Goal: Navigation & Orientation: Find specific page/section

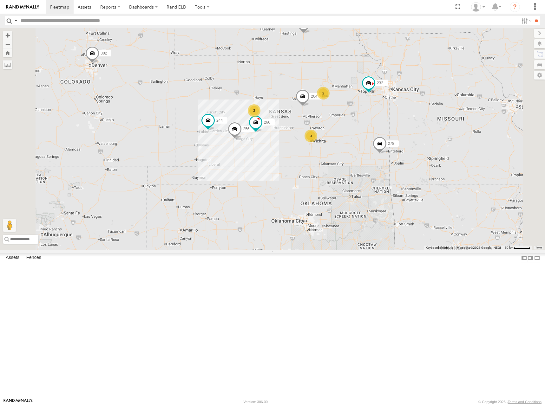
drag, startPoint x: 352, startPoint y: 232, endPoint x: 368, endPoint y: 217, distance: 22.5
click at [352, 201] on div "244 246 298 270 256 232 264 302 266 278 2 3 3" at bounding box center [272, 139] width 545 height 222
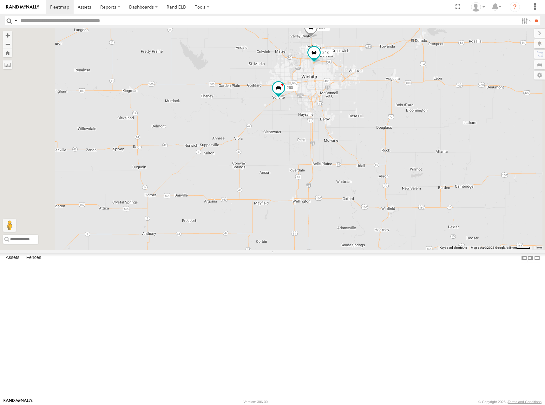
drag, startPoint x: 408, startPoint y: 190, endPoint x: 408, endPoint y: 199, distance: 8.9
click at [408, 199] on div "244 246 298 270 256 232 264 302 266 278 296 248 260" at bounding box center [272, 139] width 545 height 222
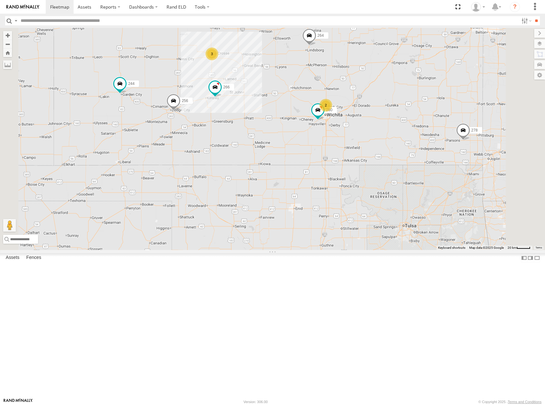
click at [451, 143] on div "244 246 298 270 256 232 264 302 266 278 260 300 3 2 294" at bounding box center [272, 139] width 545 height 222
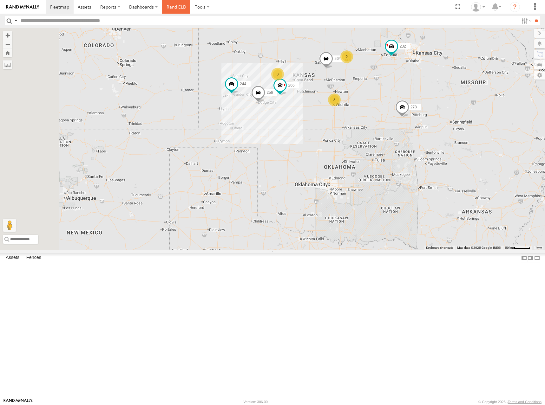
click at [180, 8] on link "Rand ELD" at bounding box center [176, 7] width 29 height 14
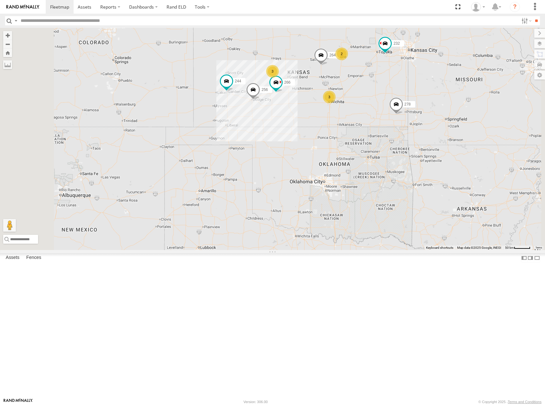
drag, startPoint x: 385, startPoint y: 88, endPoint x: 378, endPoint y: 85, distance: 7.2
click at [378, 85] on div "244 246 298 270 256 232 264 302 266 278 2 3 3" at bounding box center [272, 139] width 545 height 222
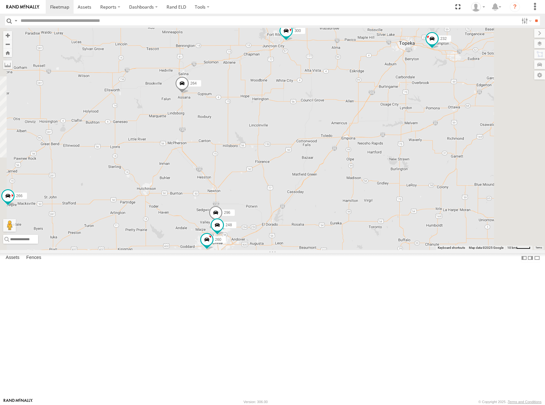
drag, startPoint x: 437, startPoint y: 118, endPoint x: 384, endPoint y: 126, distance: 53.6
click at [384, 126] on div "244 246 298 270 256 232 264 302 266 278 300 296 248 294 260" at bounding box center [272, 139] width 545 height 222
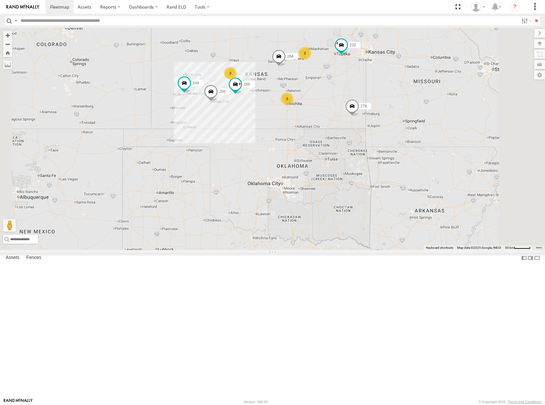
drag, startPoint x: 413, startPoint y: 100, endPoint x: 413, endPoint y: 107, distance: 7.0
click at [413, 107] on div "244 246 298 270 256 232 264 302 266 278 2 3 3" at bounding box center [272, 139] width 545 height 222
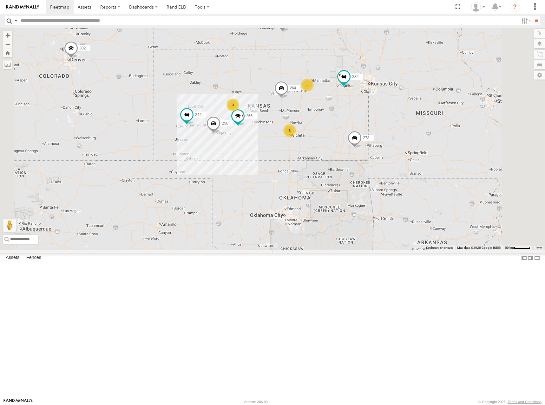
drag, startPoint x: 381, startPoint y: 85, endPoint x: 383, endPoint y: 116, distance: 31.5
click at [383, 116] on div "244 246 298 270 256 232 264 302 266 278 2 3 3" at bounding box center [272, 139] width 545 height 222
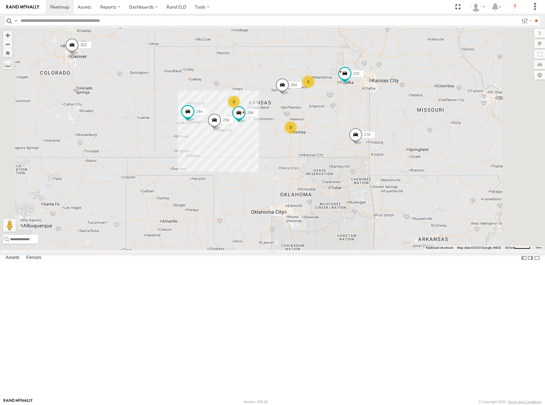
drag, startPoint x: 410, startPoint y: 123, endPoint x: 411, endPoint y: 117, distance: 6.1
click at [411, 117] on div "244 246 298 270 256 232 264 302 266 278 2 3 3" at bounding box center [272, 139] width 545 height 222
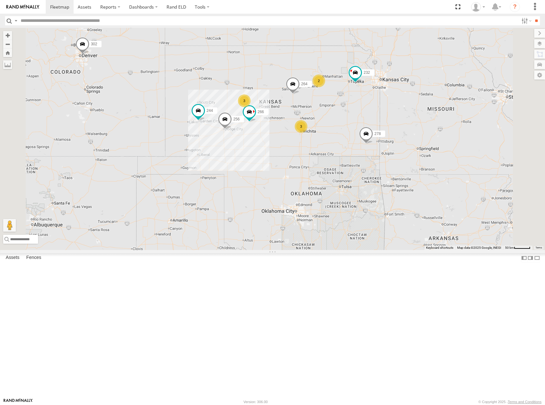
drag, startPoint x: 417, startPoint y: 108, endPoint x: 428, endPoint y: 107, distance: 11.1
click at [428, 107] on div "244 246 298 270 256 232 264 302 266 278 2 3 3" at bounding box center [272, 139] width 545 height 222
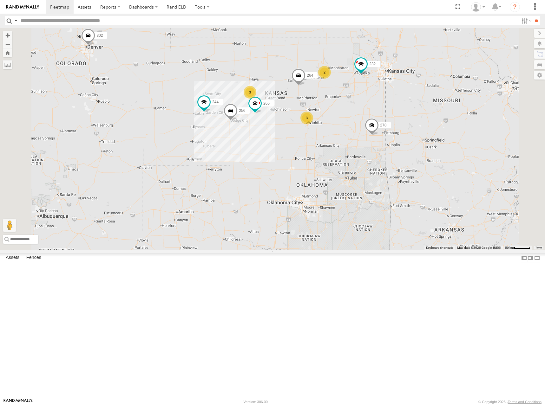
drag, startPoint x: 410, startPoint y: 115, endPoint x: 416, endPoint y: 106, distance: 10.8
click at [416, 106] on div "244 246 298 270 256 232 264 302 266 278 2 3 3" at bounding box center [272, 139] width 545 height 222
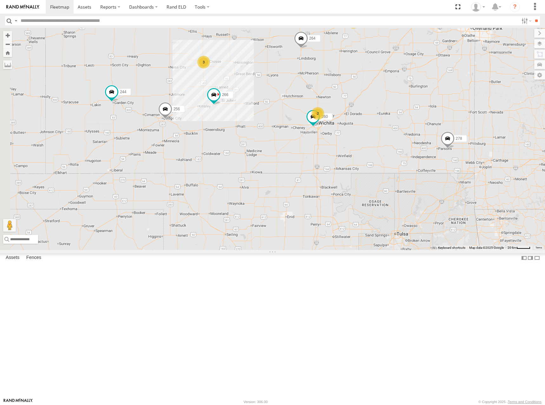
drag, startPoint x: 406, startPoint y: 169, endPoint x: 445, endPoint y: 149, distance: 44.1
click at [445, 149] on div "244 246 298 270 256 232 264 302 266 278 2 3 2 260" at bounding box center [272, 139] width 545 height 222
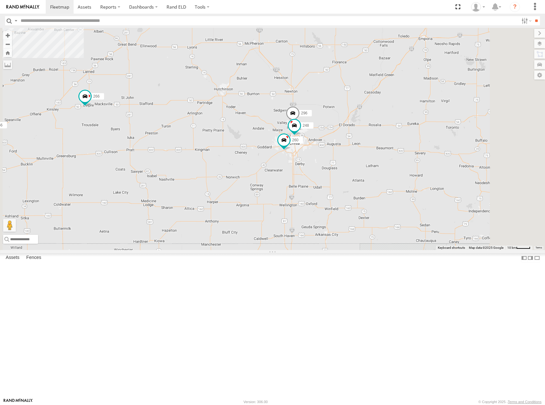
drag, startPoint x: 411, startPoint y: 177, endPoint x: 416, endPoint y: 171, distance: 7.9
click at [416, 171] on div "244 246 298 270 256 232 264 302 266 278 260 296 248" at bounding box center [272, 139] width 545 height 222
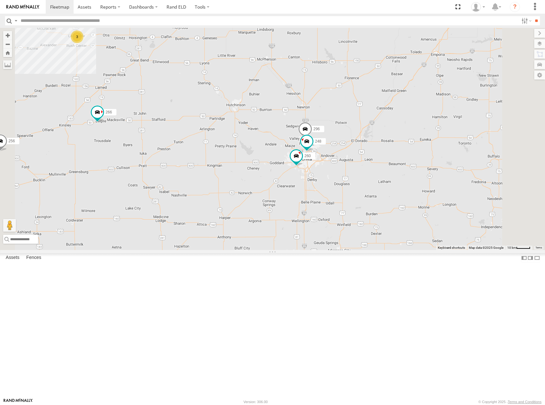
drag, startPoint x: 436, startPoint y: 152, endPoint x: 431, endPoint y: 181, distance: 29.6
click at [431, 181] on div "244 246 298 270 256 232 264 302 266 278 260 296 248 3" at bounding box center [272, 139] width 545 height 222
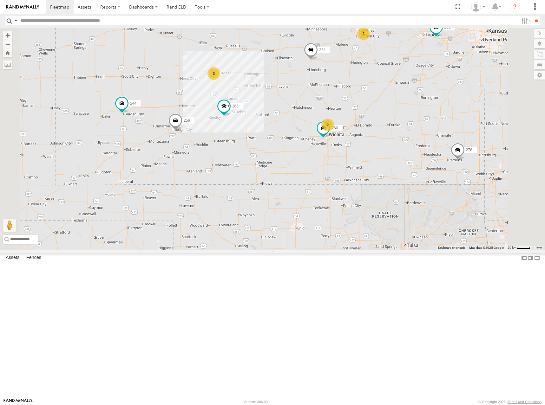
drag, startPoint x: 433, startPoint y: 149, endPoint x: 428, endPoint y: 164, distance: 15.7
click at [428, 164] on div "244 246 298 270 256 232 264 302 266 278 260 2 3 2" at bounding box center [272, 139] width 545 height 222
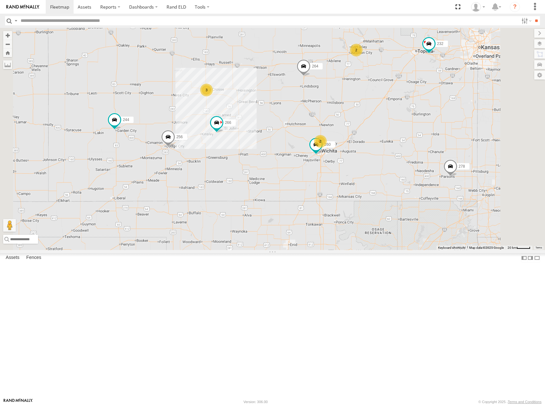
drag, startPoint x: 439, startPoint y: 86, endPoint x: 433, endPoint y: 88, distance: 6.0
click at [433, 88] on div "244 246 298 270 256 232 264 302 266 278 260 2 3 2" at bounding box center [272, 139] width 545 height 222
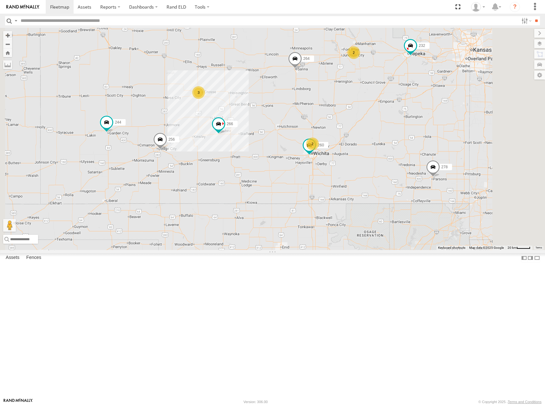
drag, startPoint x: 338, startPoint y: 117, endPoint x: 381, endPoint y: 114, distance: 43.2
click at [381, 114] on div "244 298 256 232 264 266 278 260 2 3 2" at bounding box center [272, 139] width 545 height 222
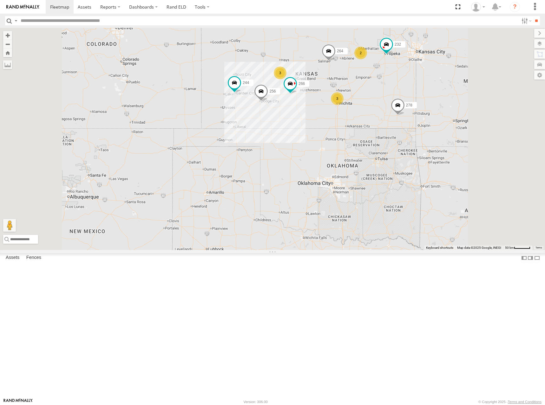
drag, startPoint x: 389, startPoint y: 101, endPoint x: 383, endPoint y: 112, distance: 13.1
click at [383, 112] on div "244 298 256 232 264 266 278 2 246 270 3 3 302" at bounding box center [272, 139] width 545 height 222
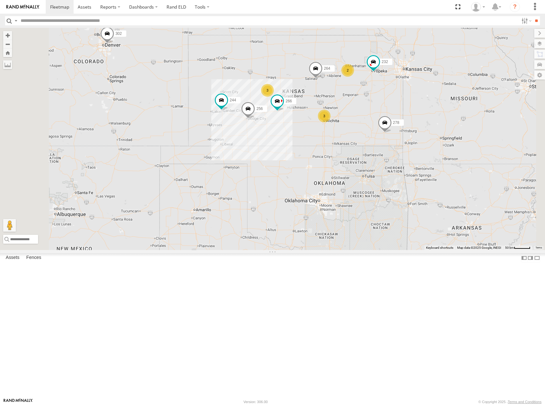
drag, startPoint x: 391, startPoint y: 113, endPoint x: 378, endPoint y: 125, distance: 18.6
click at [378, 125] on div "244 298 256 232 264 266 278 2 246 270 3 3 302" at bounding box center [272, 139] width 545 height 222
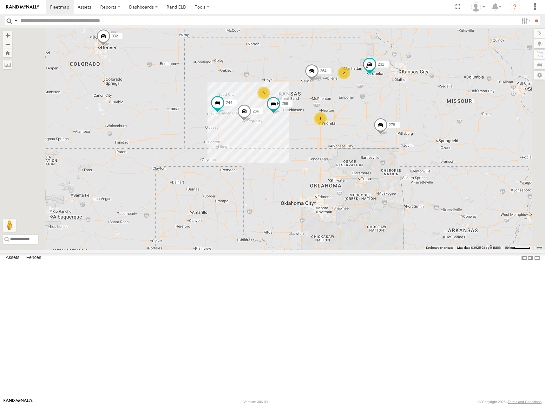
drag, startPoint x: 400, startPoint y: 125, endPoint x: 395, endPoint y: 128, distance: 6.1
click at [395, 128] on div "244 298 256 232 264 266 278 2 246 270 3 3 302" at bounding box center [272, 139] width 545 height 222
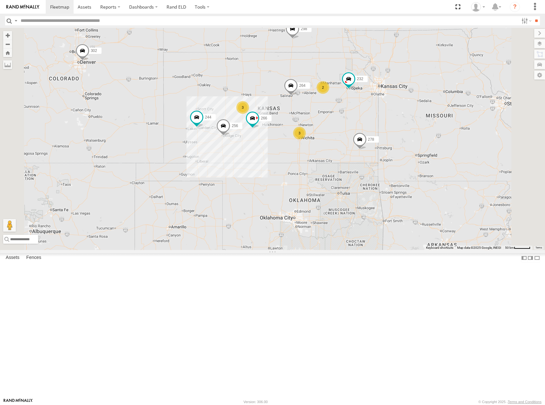
drag, startPoint x: 415, startPoint y: 166, endPoint x: 395, endPoint y: 180, distance: 25.1
click at [395, 180] on div "244 298 256 232 264 266 278 2 246 270 3 3 302" at bounding box center [272, 139] width 545 height 222
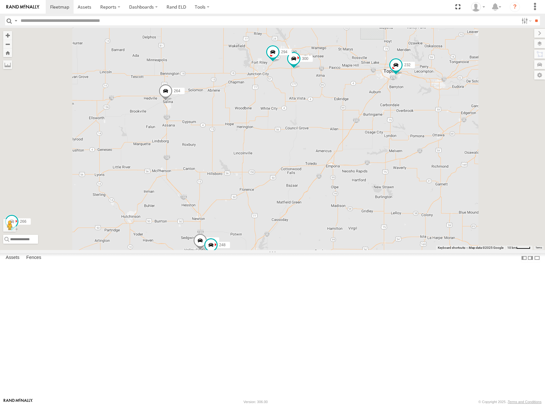
drag, startPoint x: 404, startPoint y: 162, endPoint x: 415, endPoint y: 159, distance: 11.1
click at [415, 159] on div "244 298 256 232 264 266 278 246 270 302 300 294 296 248 260" at bounding box center [272, 139] width 545 height 222
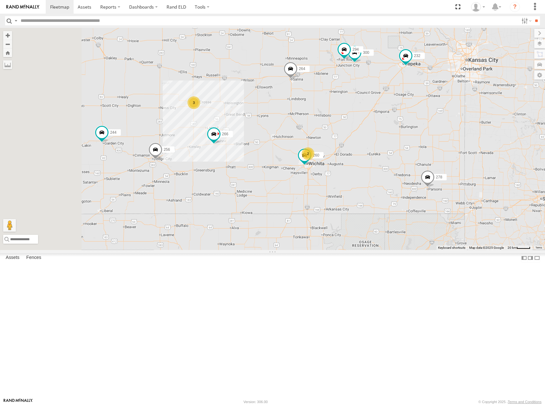
drag, startPoint x: 399, startPoint y: 166, endPoint x: 440, endPoint y: 150, distance: 43.4
click at [440, 150] on div "244 298 256 232 264 266 278 246 270 302 300 294 260 3 2" at bounding box center [272, 139] width 545 height 222
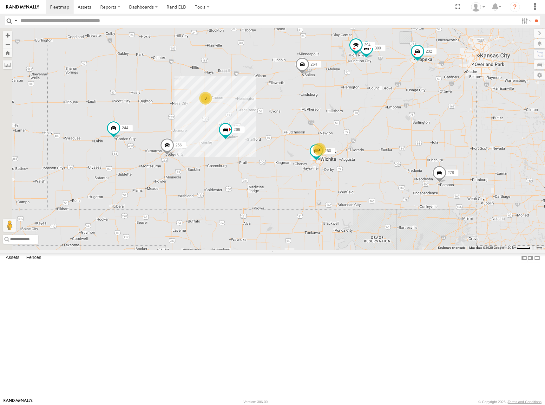
drag, startPoint x: 417, startPoint y: 157, endPoint x: 421, endPoint y: 164, distance: 7.4
click at [421, 164] on div "244 298 256 232 264 266 278 246 270 302 300 294 260 3 2" at bounding box center [272, 139] width 545 height 222
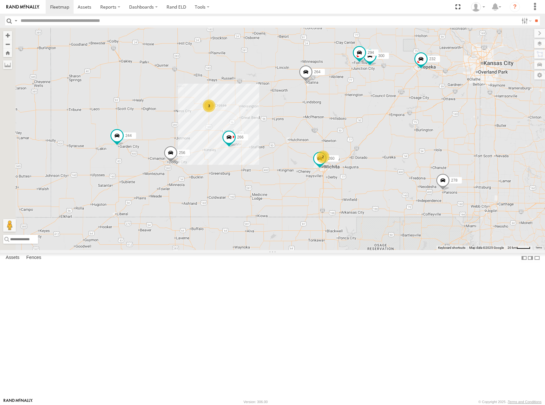
drag, startPoint x: 414, startPoint y: 109, endPoint x: 414, endPoint y: 115, distance: 5.7
click at [414, 115] on div "244 298 256 232 264 266 278 246 270 302 300 294 260 3 2" at bounding box center [272, 139] width 545 height 222
drag, startPoint x: 406, startPoint y: 118, endPoint x: 411, endPoint y: 115, distance: 6.1
click at [411, 115] on div "244 298 256 232 264 266 278 246 270 302 300 294 260 3 2" at bounding box center [272, 139] width 545 height 222
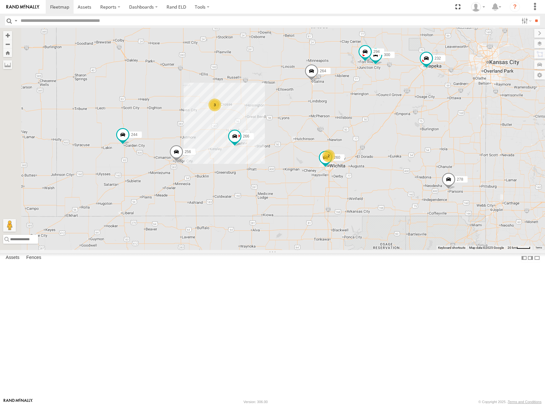
click at [411, 118] on div "244 298 256 232 264 266 278 246 270 302 300 294 260 3 2" at bounding box center [272, 139] width 545 height 222
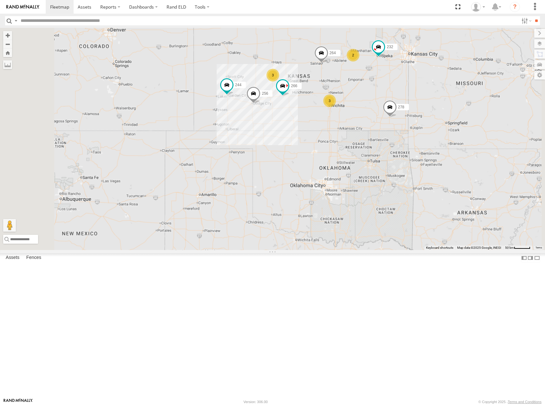
drag, startPoint x: 399, startPoint y: 101, endPoint x: 398, endPoint y: 104, distance: 3.4
click at [398, 104] on div "244 298 256 232 264 266 278 246 270 302 2 3 3" at bounding box center [272, 139] width 545 height 222
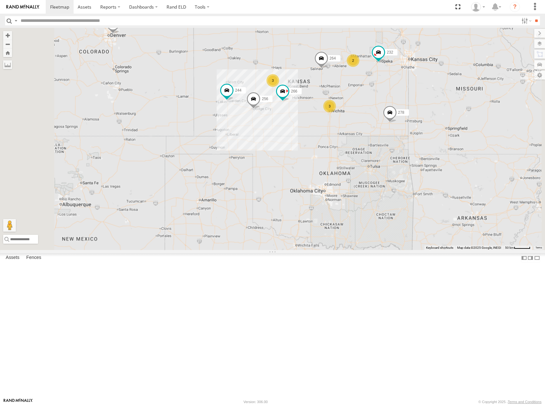
drag, startPoint x: 372, startPoint y: 121, endPoint x: 374, endPoint y: 126, distance: 4.8
click at [374, 126] on div "244 298 256 232 264 266 278 246 270 302 2 3 3" at bounding box center [272, 139] width 545 height 222
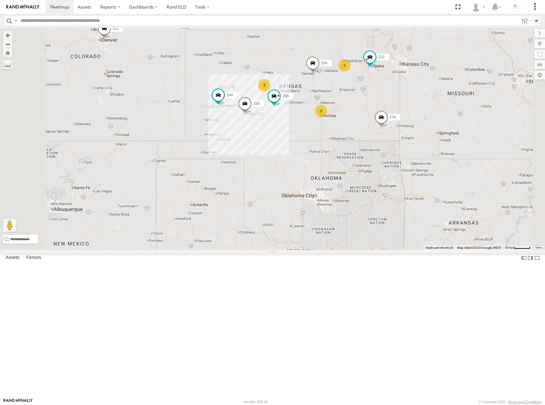
drag, startPoint x: 398, startPoint y: 111, endPoint x: 388, endPoint y: 113, distance: 10.6
click at [388, 113] on div "244 298 256 232 264 266 278 246 270 302 2 3 3" at bounding box center [272, 139] width 545 height 222
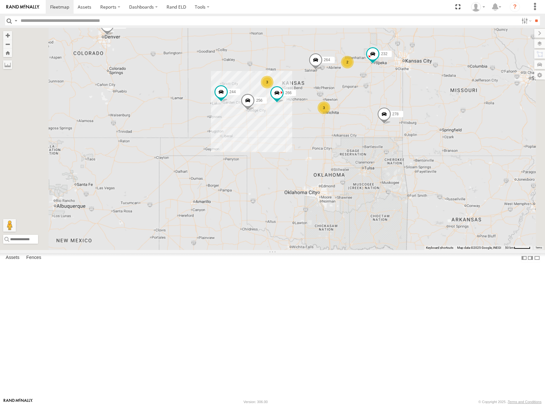
drag, startPoint x: 419, startPoint y: 113, endPoint x: 423, endPoint y: 111, distance: 3.8
click at [423, 111] on div "244 298 256 232 264 266 278 246 270 302 2 3 3" at bounding box center [272, 139] width 545 height 222
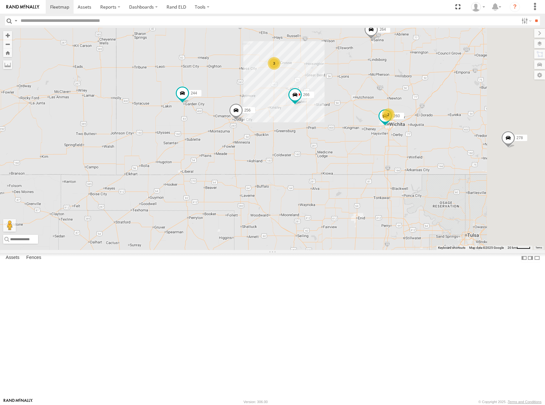
drag, startPoint x: 436, startPoint y: 169, endPoint x: 423, endPoint y: 168, distance: 13.3
click at [423, 168] on div "244 298 256 232 264 266 278 246 270 302 300 3 2 294 260" at bounding box center [272, 139] width 545 height 222
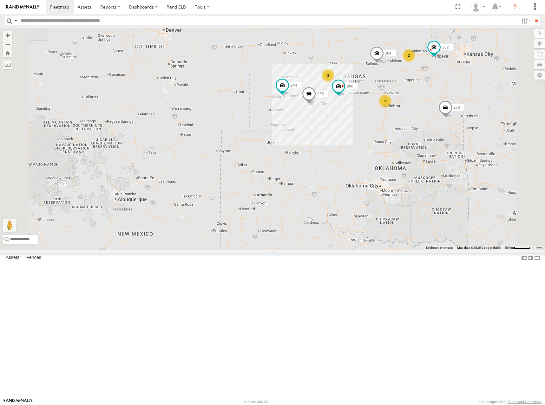
drag, startPoint x: 463, startPoint y: 155, endPoint x: 451, endPoint y: 156, distance: 12.1
click at [451, 156] on div "244 298 256 232 264 266 278 246 270 302 2 3 3" at bounding box center [272, 139] width 545 height 222
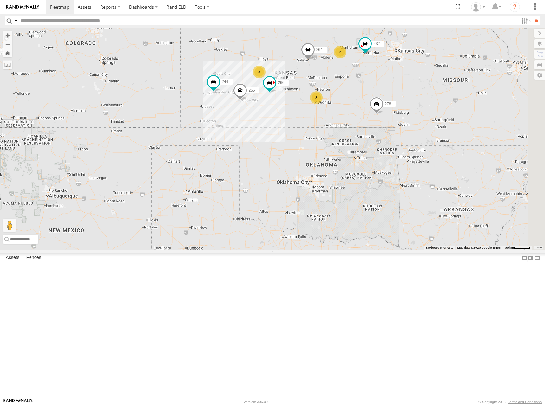
drag, startPoint x: 479, startPoint y: 90, endPoint x: 418, endPoint y: 86, distance: 61.4
click at [418, 86] on div "244 298 256 232 264 266 278 246 270 302 2 3 3" at bounding box center [272, 139] width 545 height 222
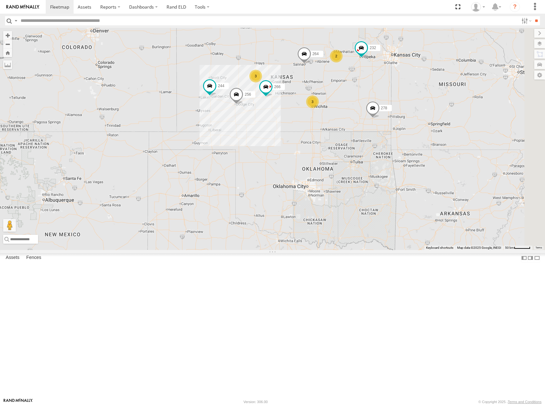
click at [498, 144] on div "244 298 256 232 264 266 278 246 270 302 2 3 3" at bounding box center [272, 139] width 545 height 222
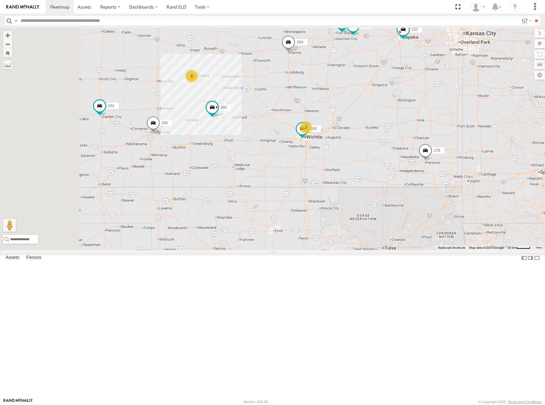
drag, startPoint x: 436, startPoint y: 131, endPoint x: 468, endPoint y: 151, distance: 37.6
click at [468, 151] on div "244 298 256 232 264 266 278 246 270 302 300 3 2 294 260" at bounding box center [272, 139] width 545 height 222
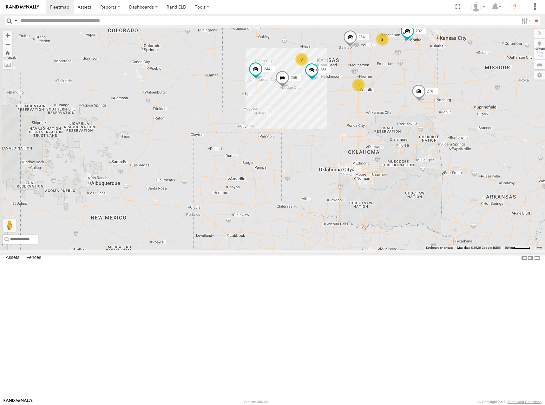
drag, startPoint x: 424, startPoint y: 127, endPoint x: 454, endPoint y: 123, distance: 30.4
click at [454, 123] on div "244 298 256 232 264 266 278 246 270 302 2 3 3" at bounding box center [272, 139] width 545 height 222
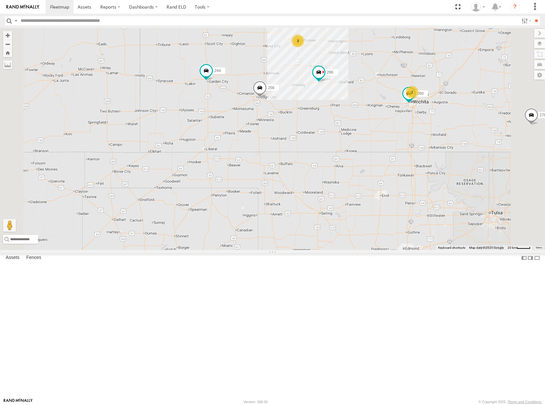
drag, startPoint x: 411, startPoint y: 126, endPoint x: 412, endPoint y: 131, distance: 4.8
click at [412, 131] on div "244 298 256 232 264 266 278 246 270 302 300 3 2 294 260" at bounding box center [272, 139] width 545 height 222
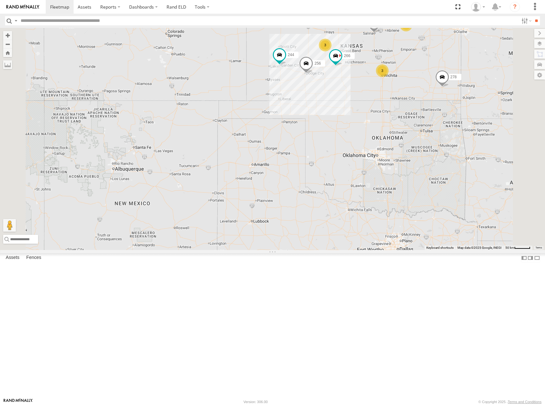
drag, startPoint x: 445, startPoint y: 79, endPoint x: 417, endPoint y: 98, distance: 33.9
click at [414, 100] on div "244 256 264 266 2 298 3 232 3 302 278" at bounding box center [272, 139] width 545 height 222
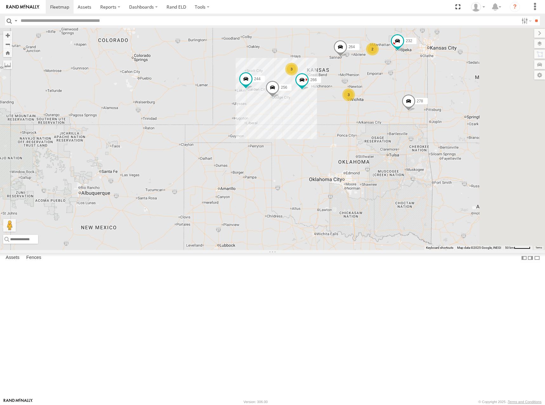
drag, startPoint x: 413, startPoint y: 117, endPoint x: 417, endPoint y: 135, distance: 17.9
click at [347, 57] on span at bounding box center [340, 48] width 14 height 17
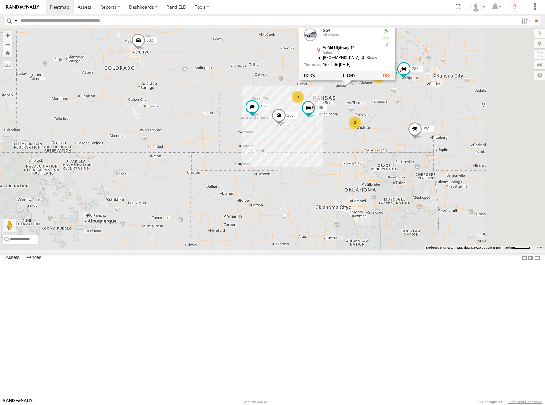
click at [380, 108] on div "244 256 264 266 2 298 3 232 3 302 278 246 270 264 All [GEOGRAPHIC_DATA][STREET_…" at bounding box center [272, 139] width 545 height 222
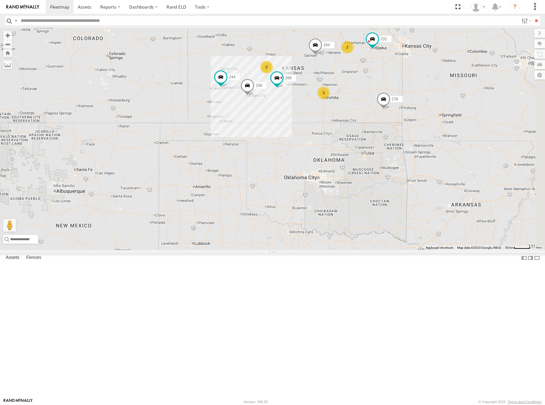
drag, startPoint x: 366, startPoint y: 114, endPoint x: 334, endPoint y: 84, distance: 44.0
click at [334, 84] on div "244 256 264 266 2 298 3 232 3 302 278 246 270" at bounding box center [272, 139] width 545 height 222
